Goal: Check status: Check status

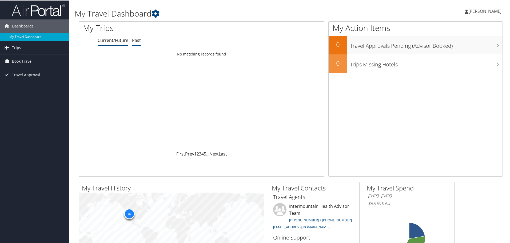
click at [134, 39] on link "Past" at bounding box center [136, 40] width 9 height 6
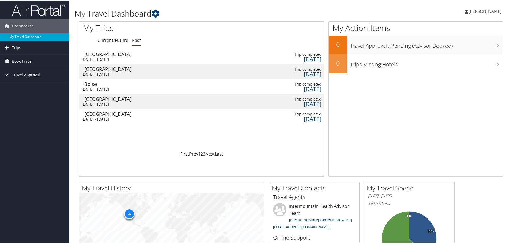
click at [130, 72] on div "[DATE] - [DATE]" at bounding box center [110, 74] width 57 height 5
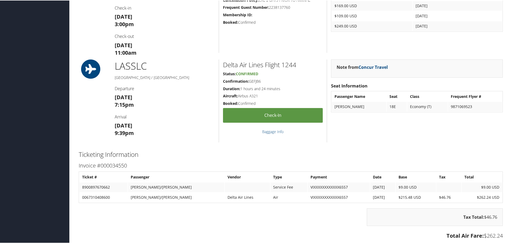
scroll to position [347, 0]
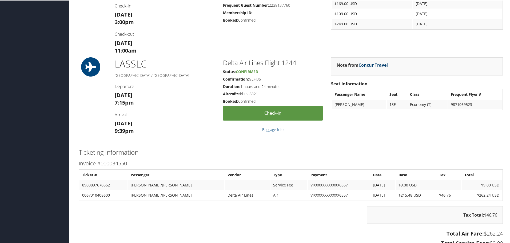
click at [378, 65] on link "Concur Travel" at bounding box center [373, 65] width 29 height 6
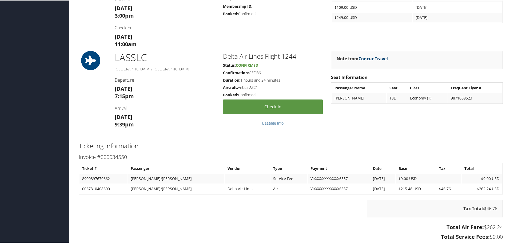
scroll to position [368, 0]
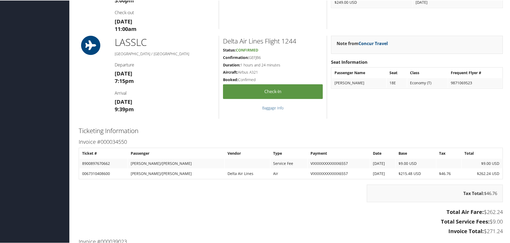
click at [348, 190] on div "Tax Total: $46.76" at bounding box center [291, 195] width 432 height 23
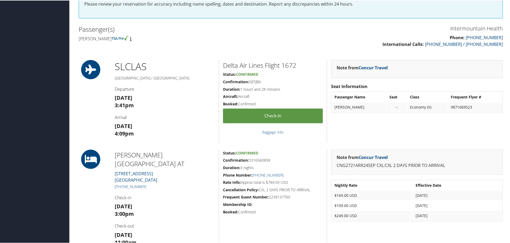
scroll to position [0, 0]
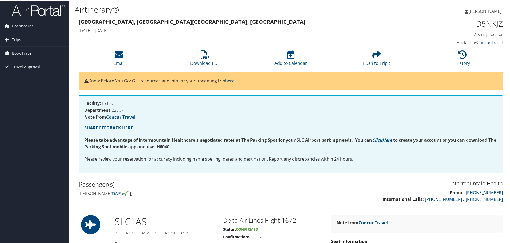
click at [311, 106] on div "Facility: 15400 Department: 22707 Note from Concur Travel SHARE FEEDBACK HERE P…" at bounding box center [291, 134] width 424 height 78
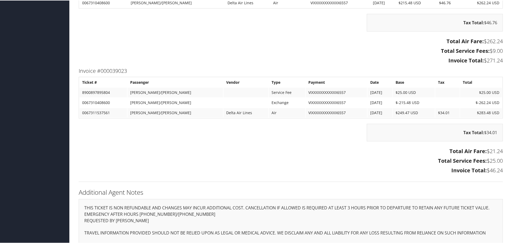
scroll to position [555, 0]
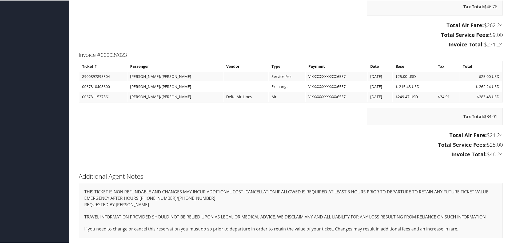
click at [323, 120] on div "Tax Total: $34.01" at bounding box center [291, 118] width 432 height 23
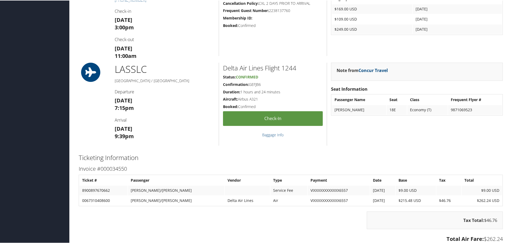
scroll to position [342, 0]
drag, startPoint x: 104, startPoint y: 201, endPoint x: 119, endPoint y: 201, distance: 15.2
click at [119, 201] on td "0067310408600" at bounding box center [104, 200] width 48 height 10
click at [154, 202] on td "[PERSON_NAME]/[PERSON_NAME]" at bounding box center [176, 200] width 96 height 10
drag, startPoint x: 114, startPoint y: 200, endPoint x: 82, endPoint y: 200, distance: 31.8
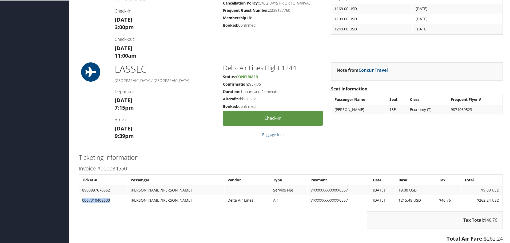
click at [82, 200] on td "0067310408600" at bounding box center [104, 200] width 48 height 10
click at [106, 210] on div "Invoice #000034550 Ticket # Passenger Vendor Type Payment Date Base Tax Total 8…" at bounding box center [291, 213] width 432 height 100
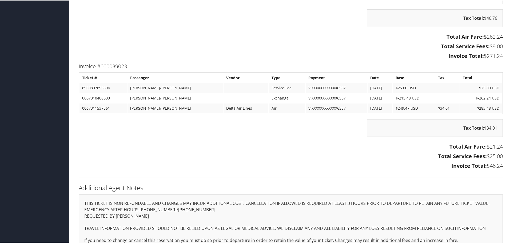
scroll to position [555, 0]
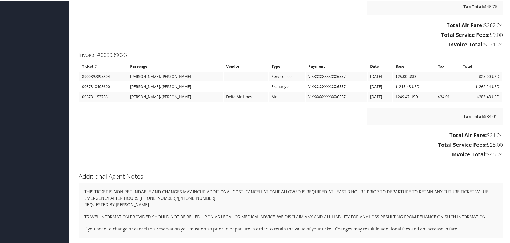
click at [181, 166] on div "Ticketing Information Invoice #000034550 Ticket # Passenger Vendor Type Payment…" at bounding box center [291, 54] width 432 height 233
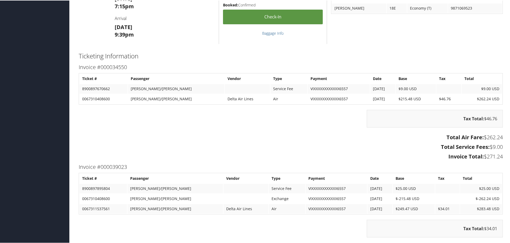
scroll to position [449, 0]
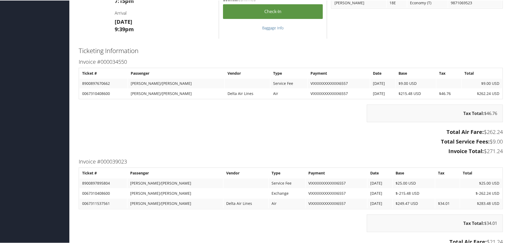
click at [323, 149] on h3 "Invoice Total: $271.24" at bounding box center [291, 150] width 424 height 7
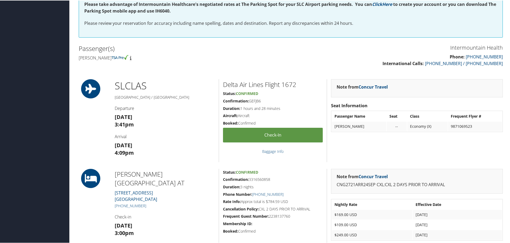
scroll to position [128, 0]
